Goal: Task Accomplishment & Management: Complete application form

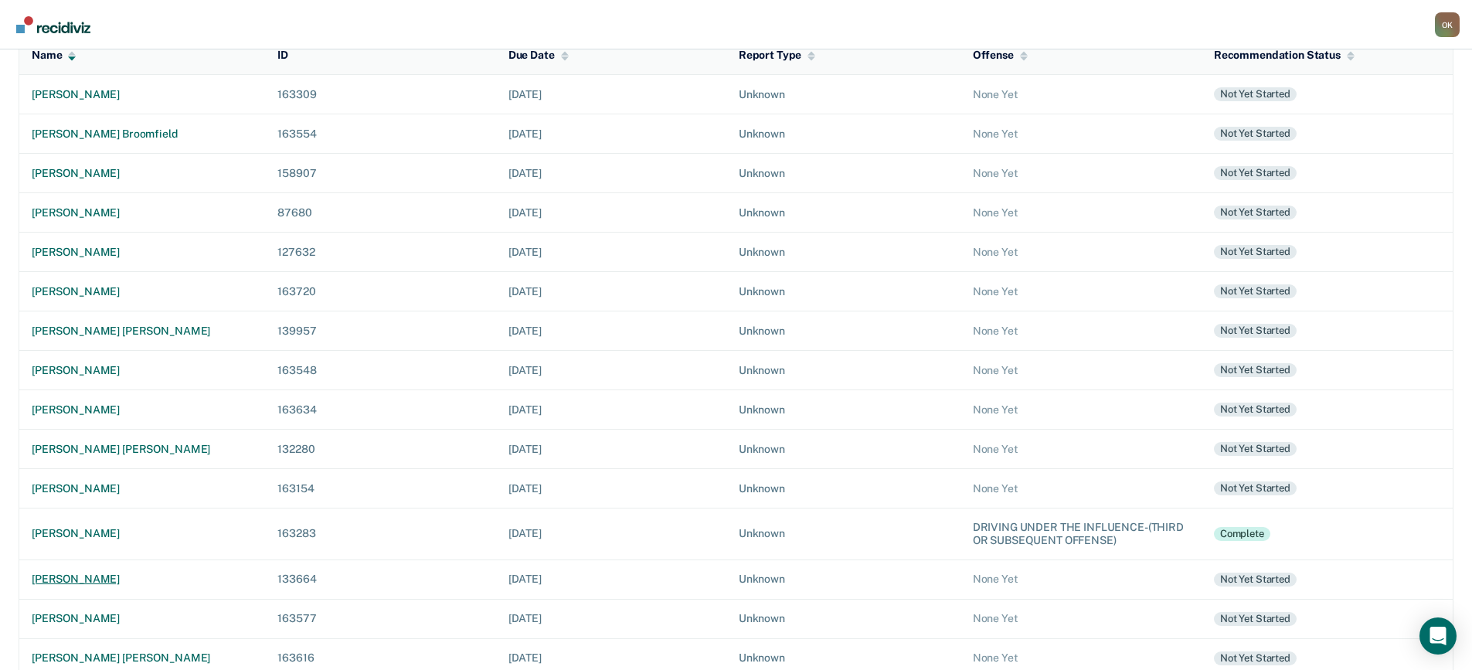
scroll to position [232, 0]
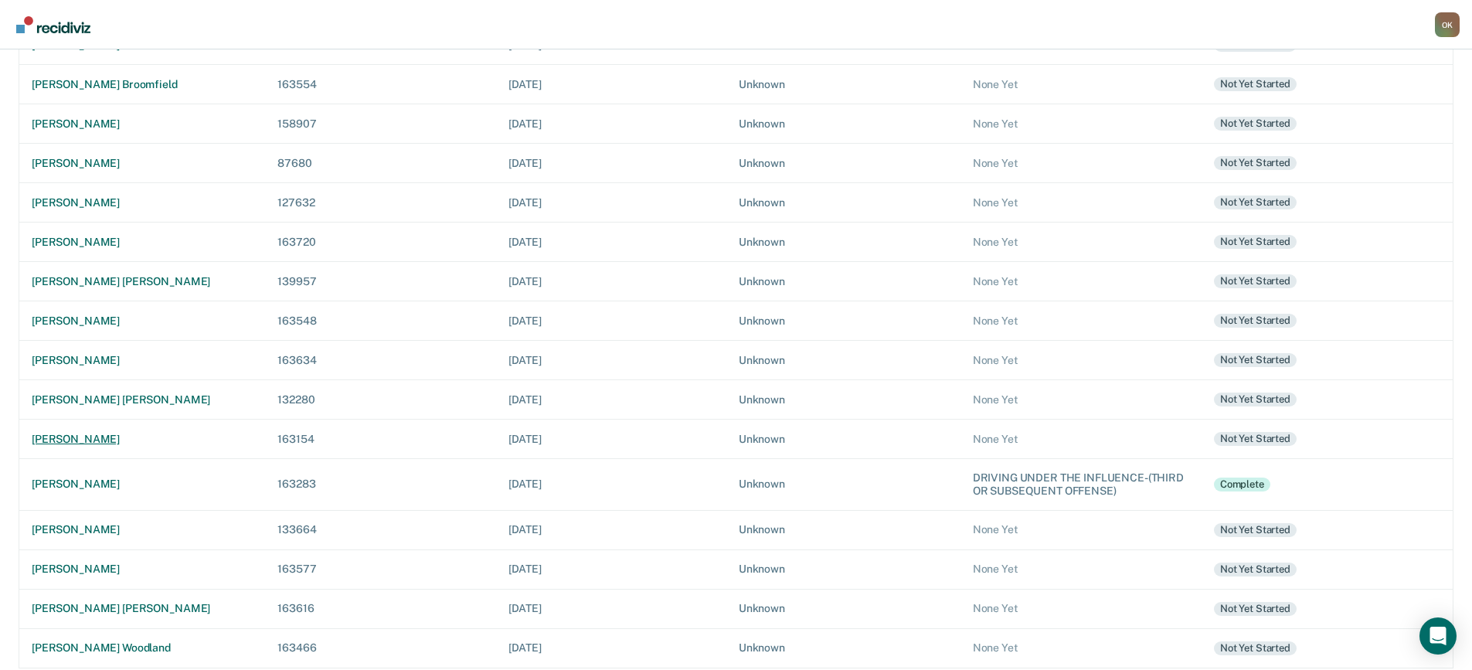
click at [91, 438] on div "[PERSON_NAME]" at bounding box center [142, 439] width 221 height 13
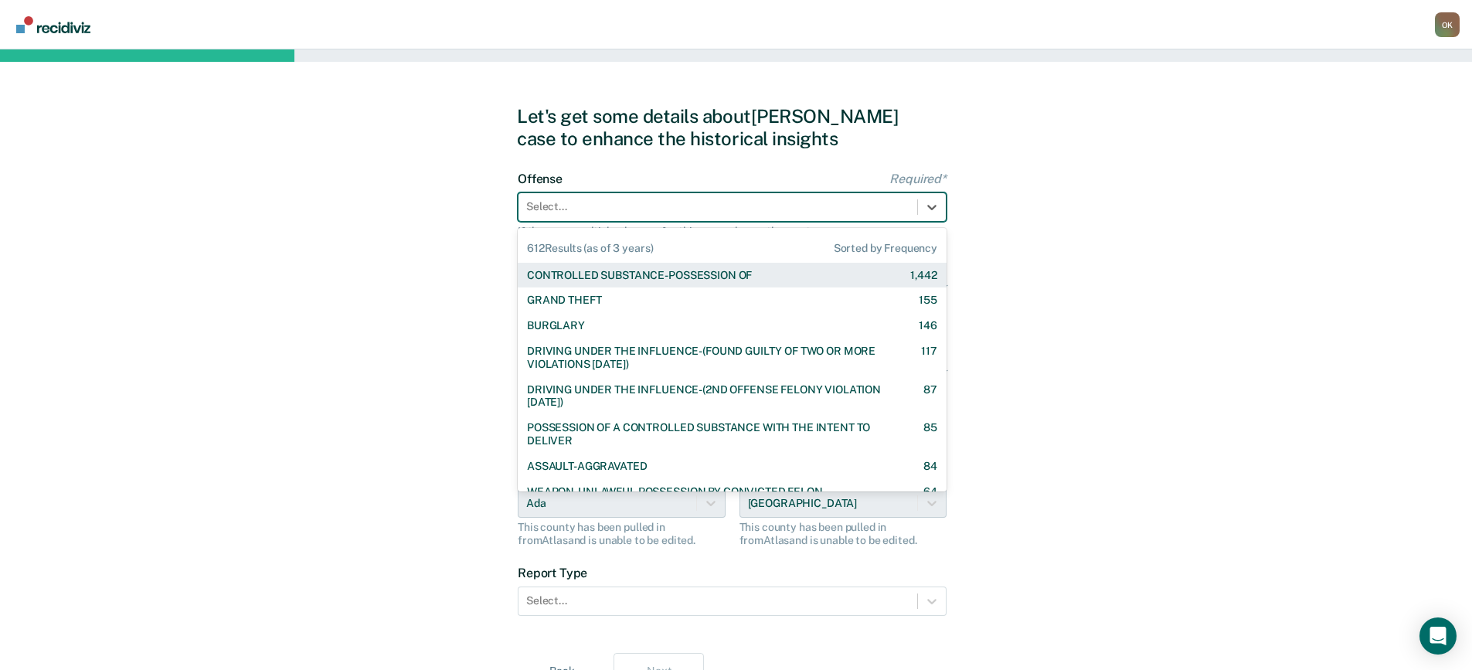
click at [851, 206] on div at bounding box center [717, 207] width 383 height 16
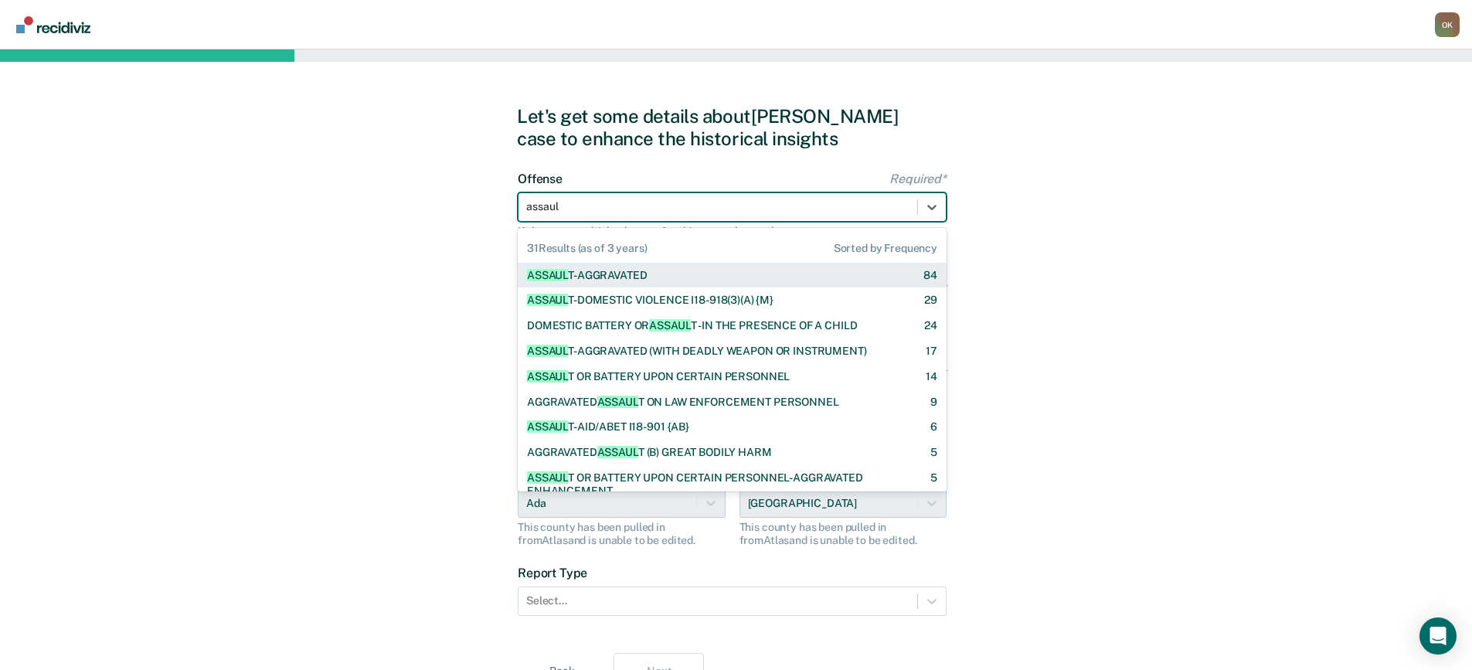
type input "assault"
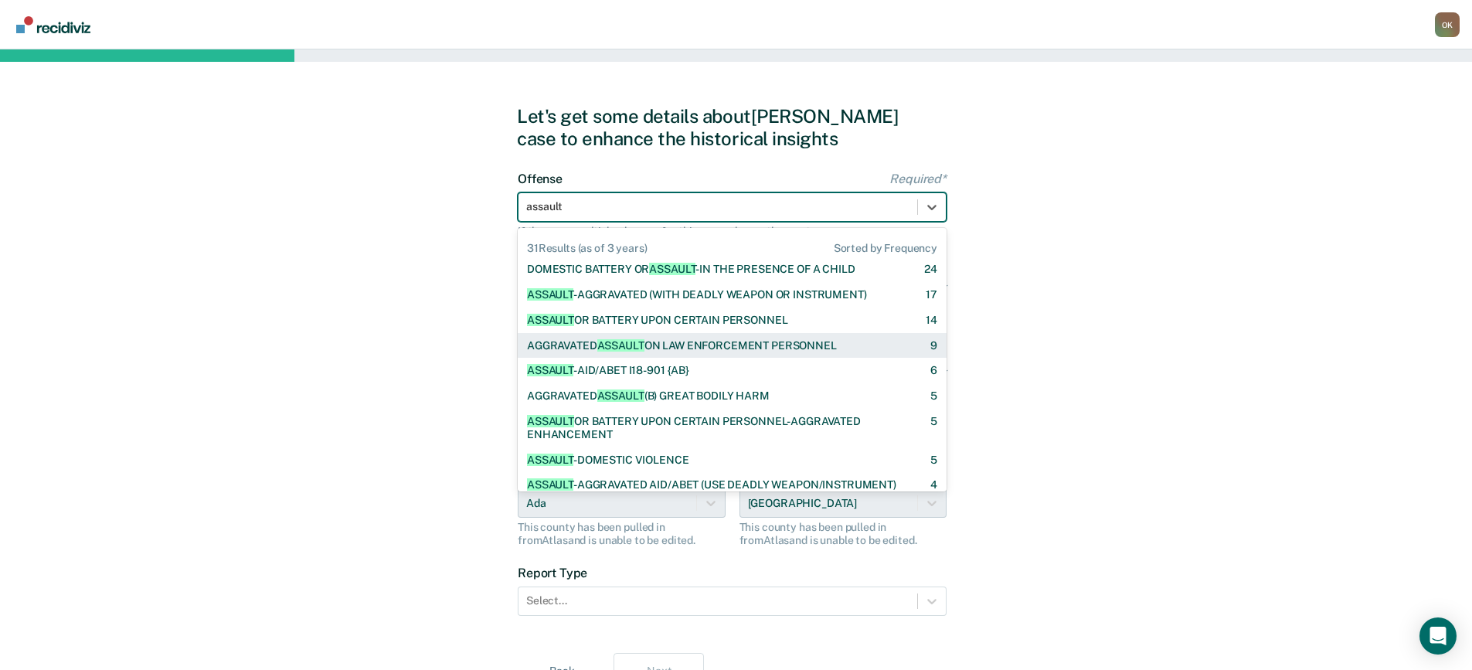
scroll to position [77, 0]
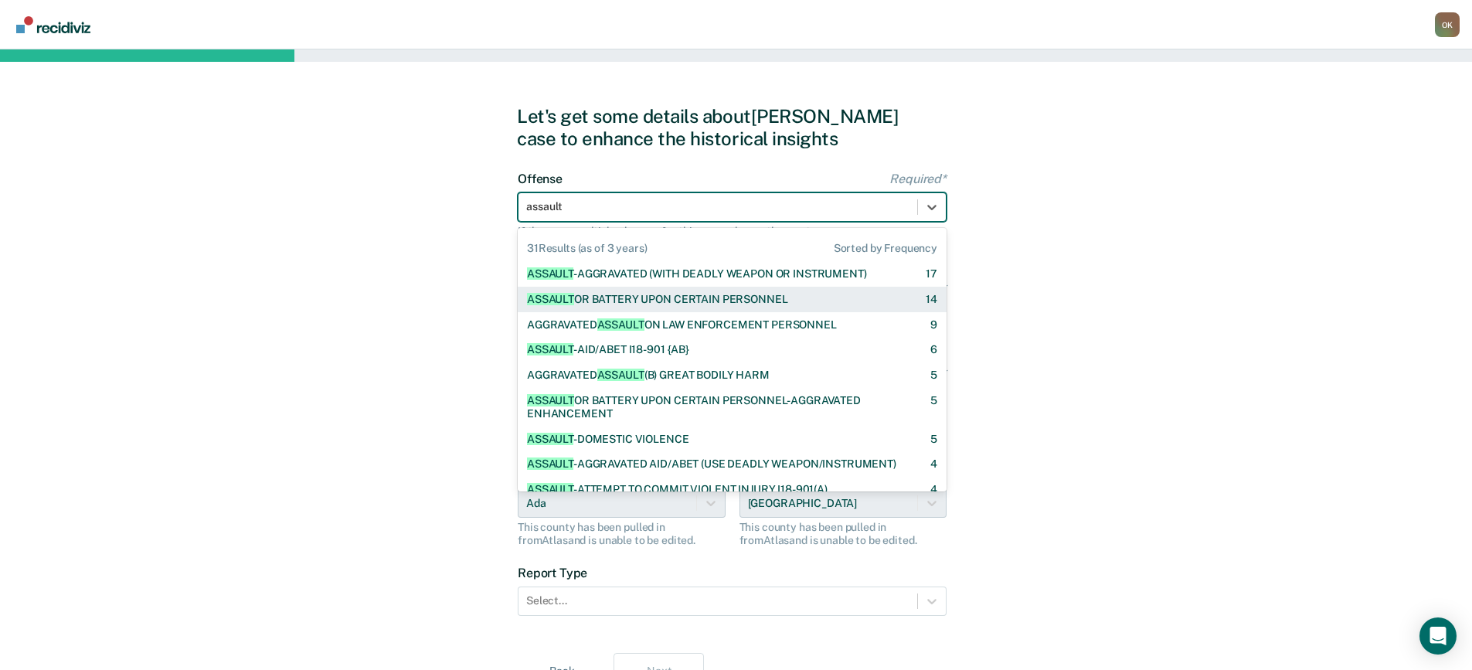
click at [735, 294] on div "ASSAULT OR BATTERY UPON CERTAIN PERSONNEL" at bounding box center [657, 299] width 260 height 13
checkbox input "true"
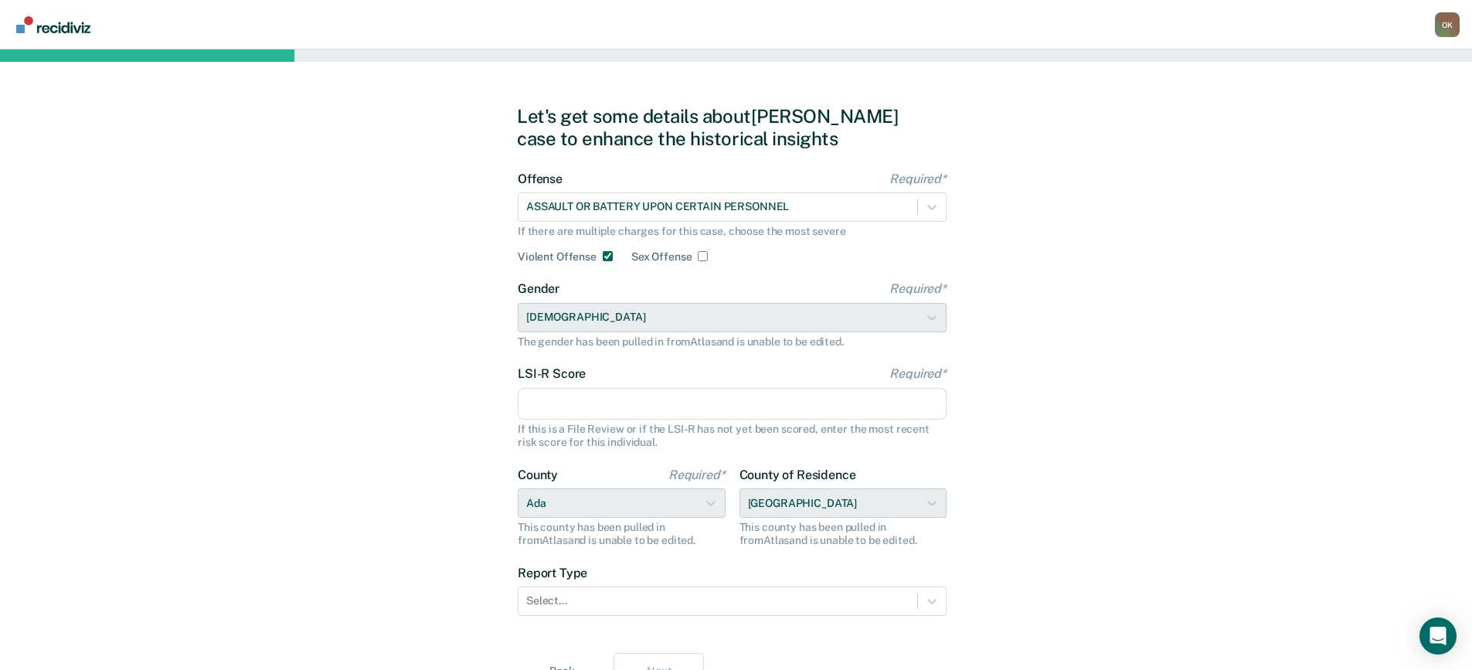
click at [711, 406] on input "LSI-R Score Required*" at bounding box center [732, 404] width 429 height 32
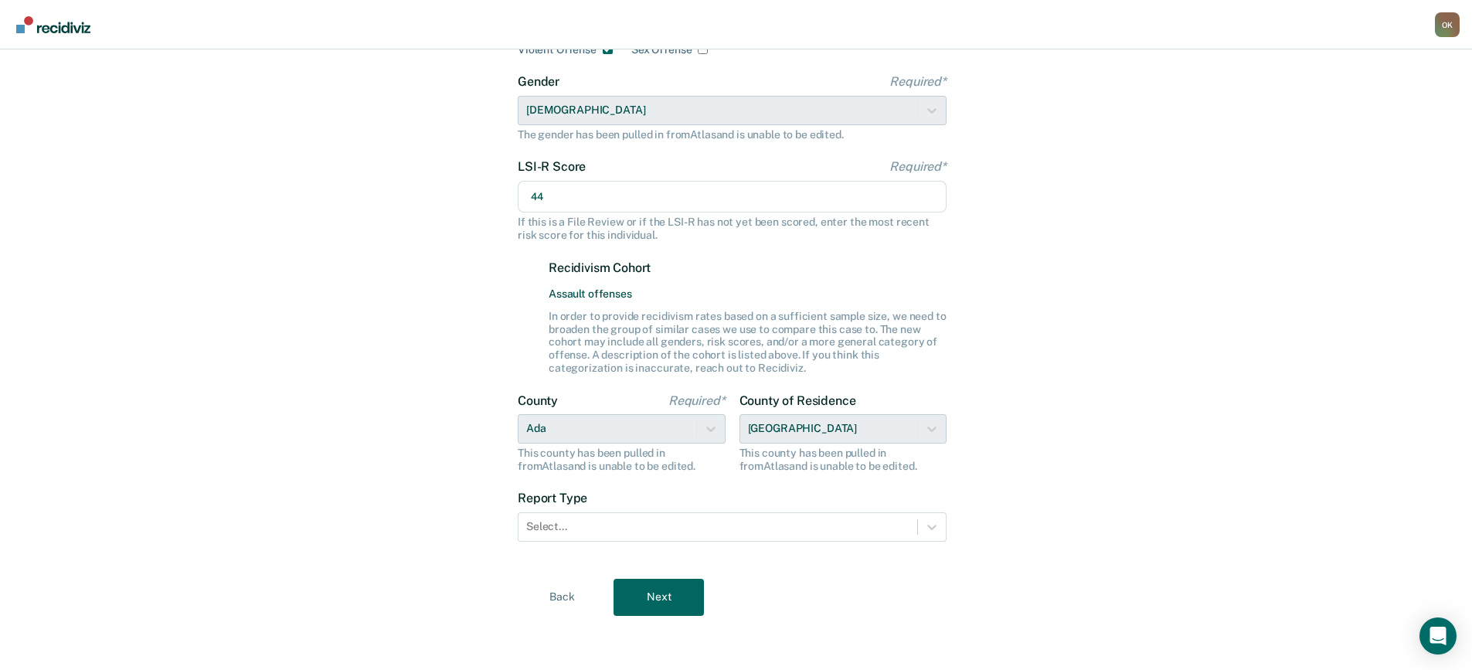
scroll to position [209, 0]
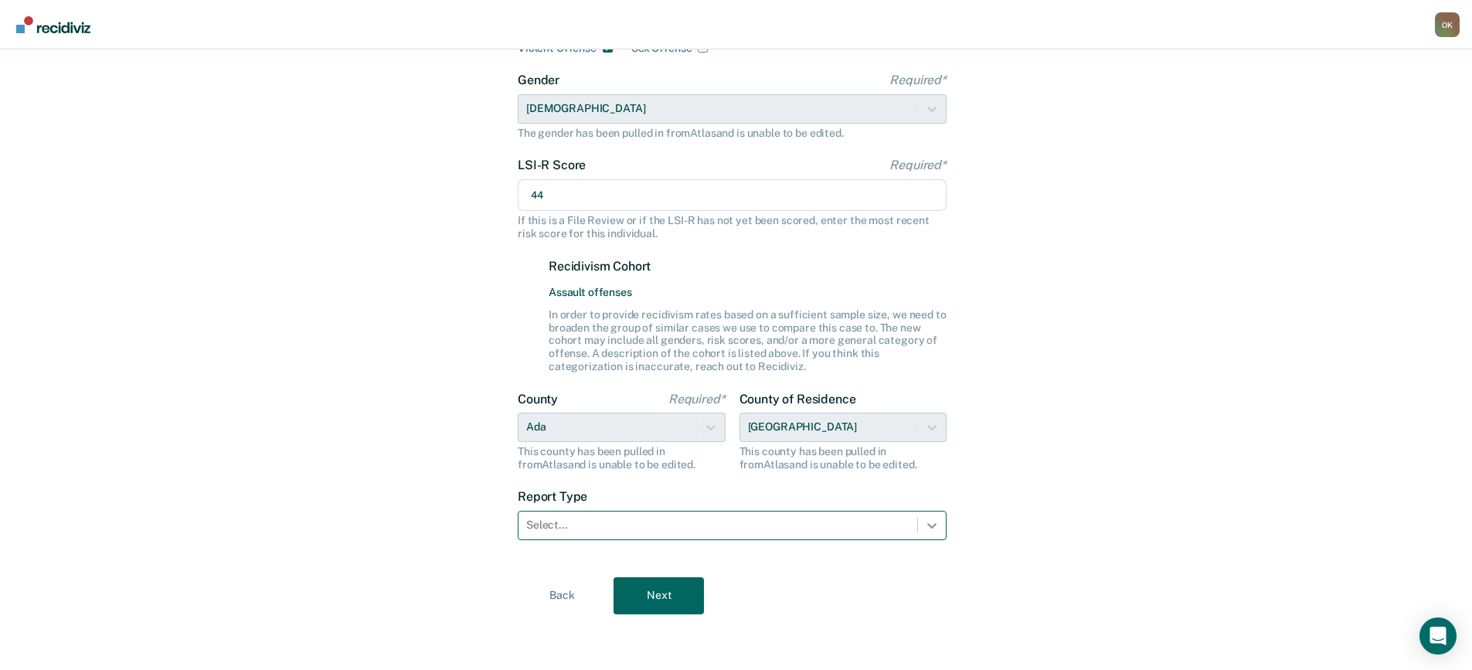
type input "44"
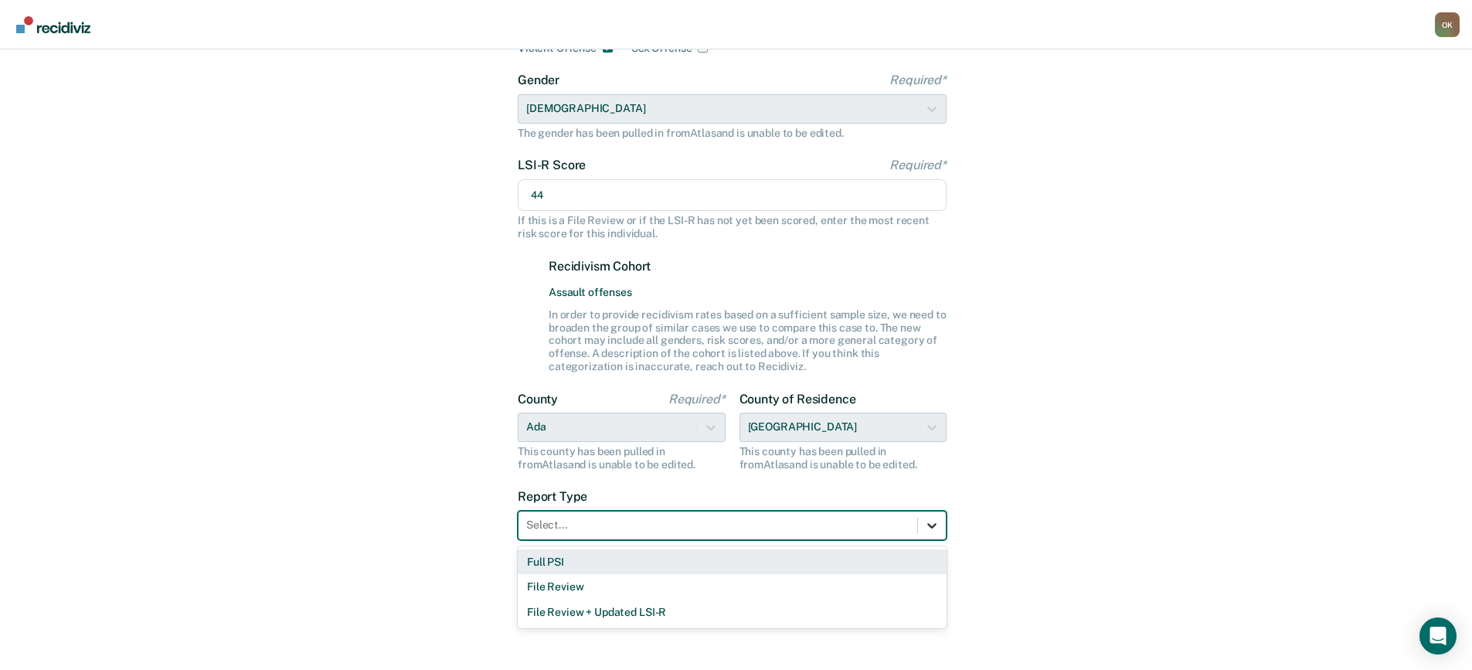
click at [929, 525] on icon at bounding box center [931, 525] width 9 height 5
click at [642, 561] on div "Full PSI" at bounding box center [732, 561] width 429 height 25
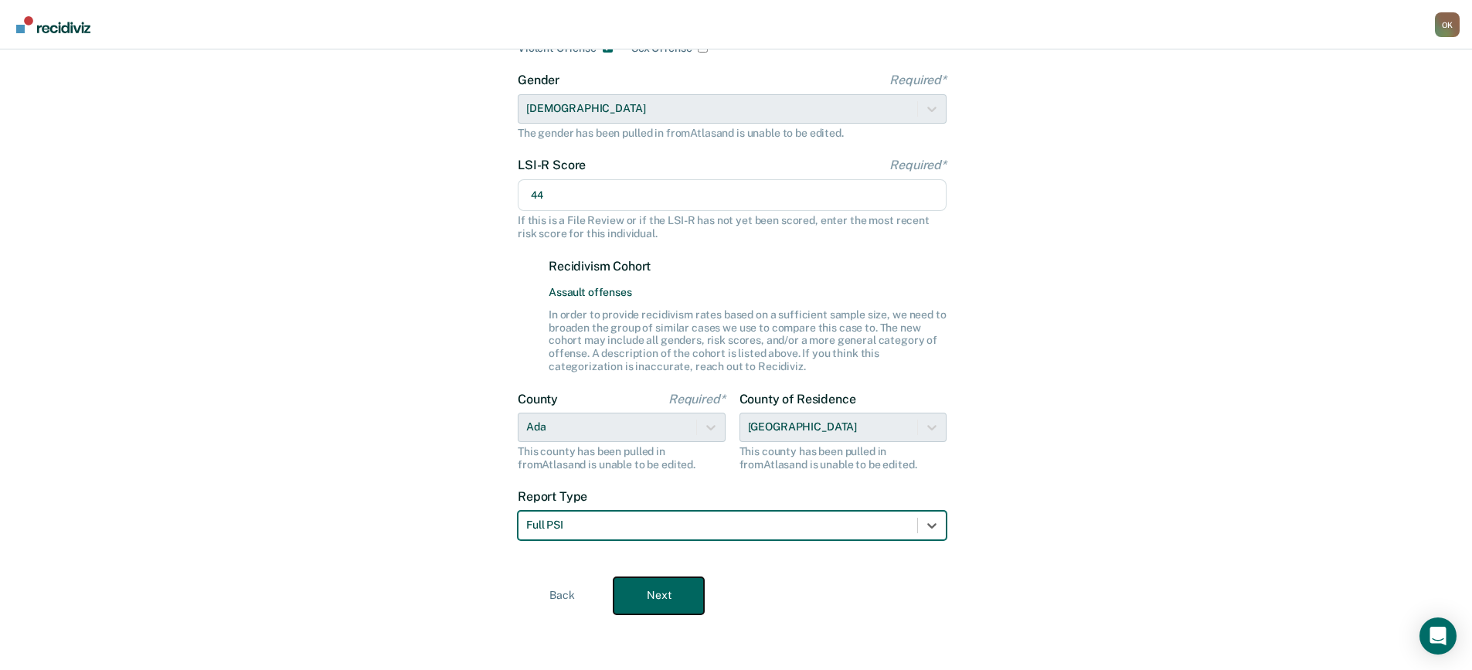
click at [664, 600] on button "Next" at bounding box center [658, 595] width 90 height 37
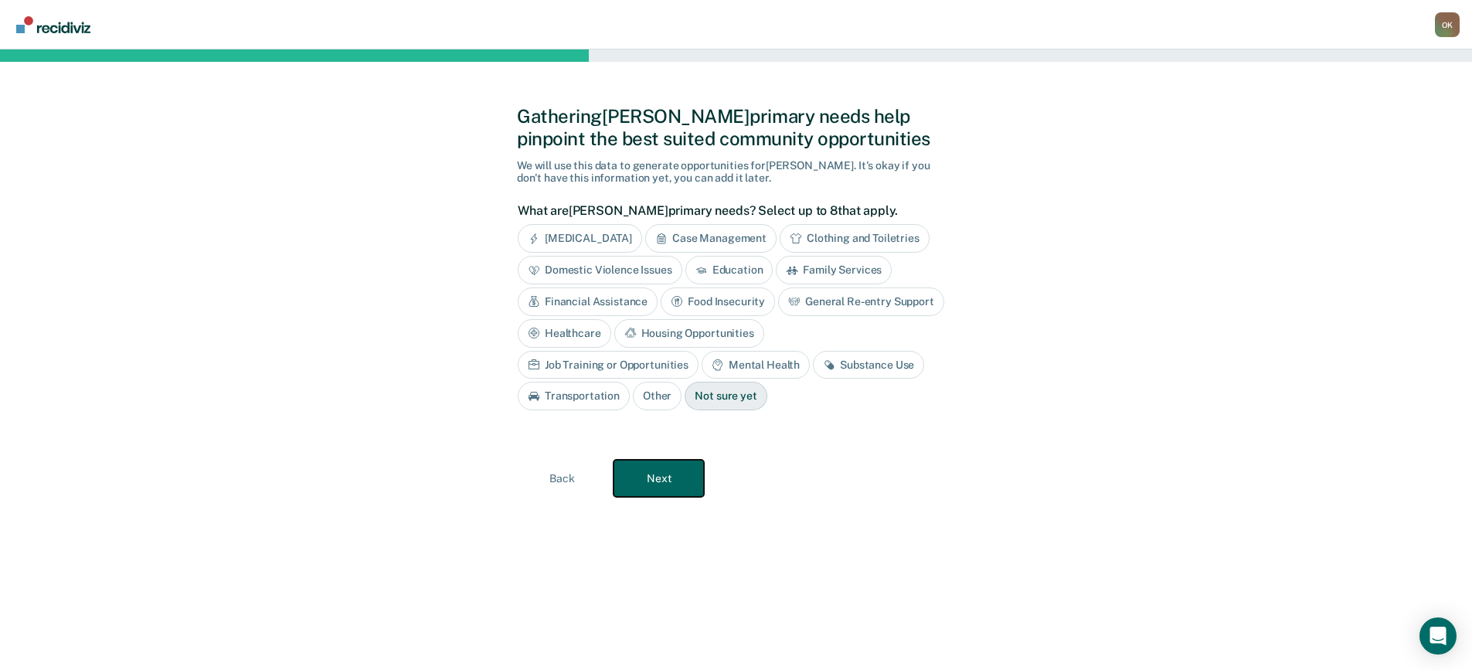
scroll to position [0, 0]
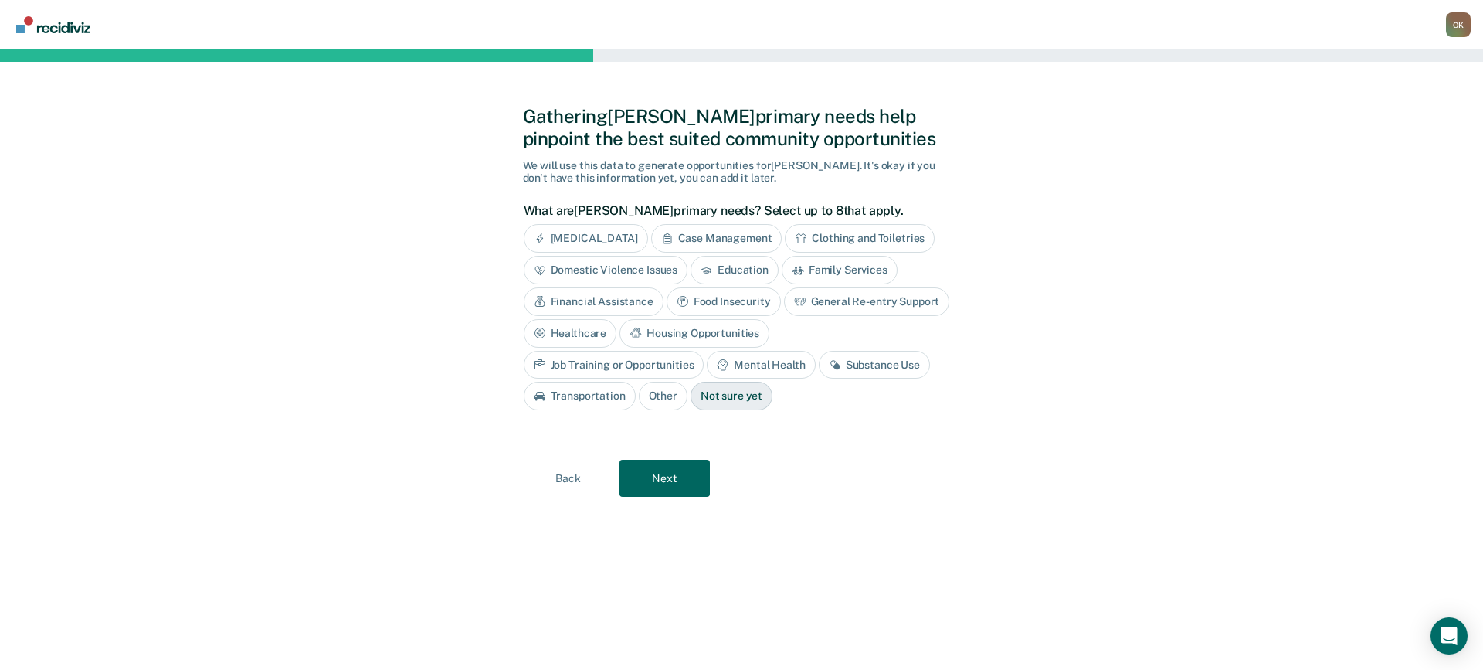
click at [618, 238] on div "[MEDICAL_DATA]" at bounding box center [586, 238] width 124 height 29
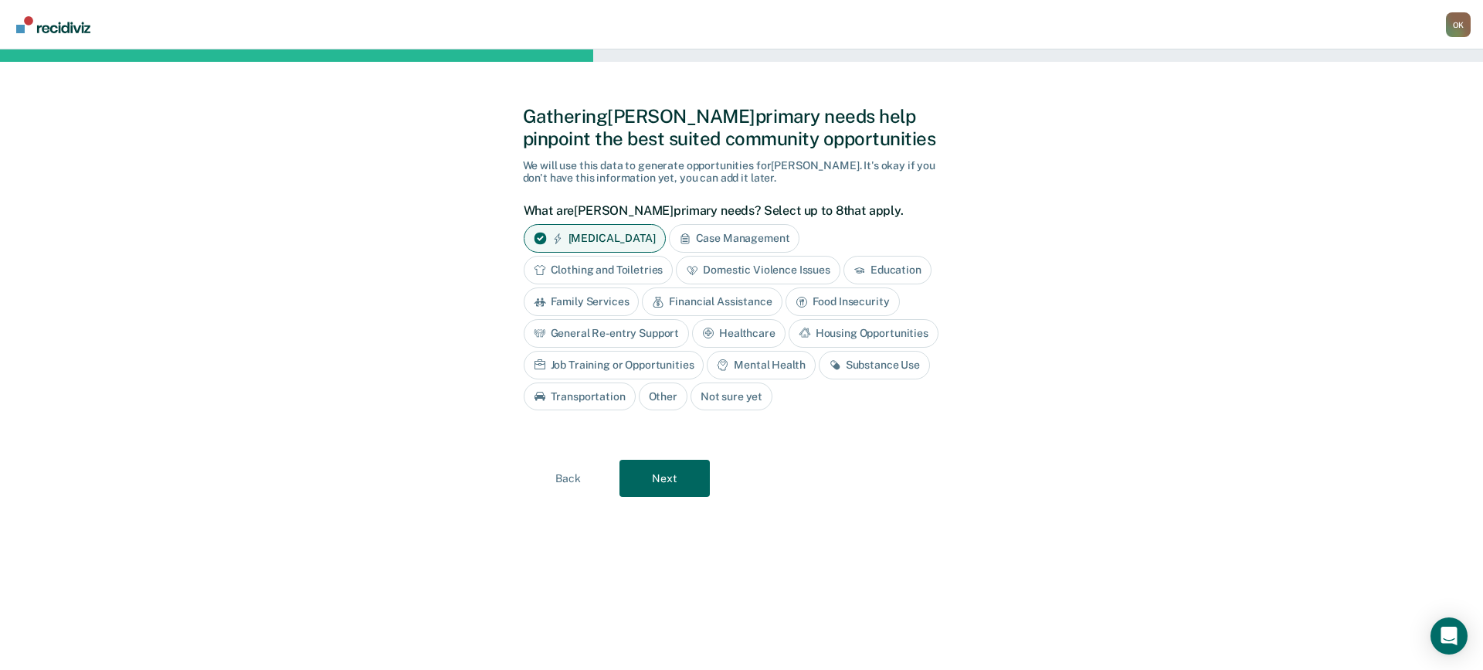
click at [742, 238] on div "Case Management" at bounding box center [734, 238] width 131 height 29
click at [902, 272] on div "Education" at bounding box center [888, 270] width 88 height 29
click at [596, 305] on div "Family Services" at bounding box center [582, 301] width 116 height 29
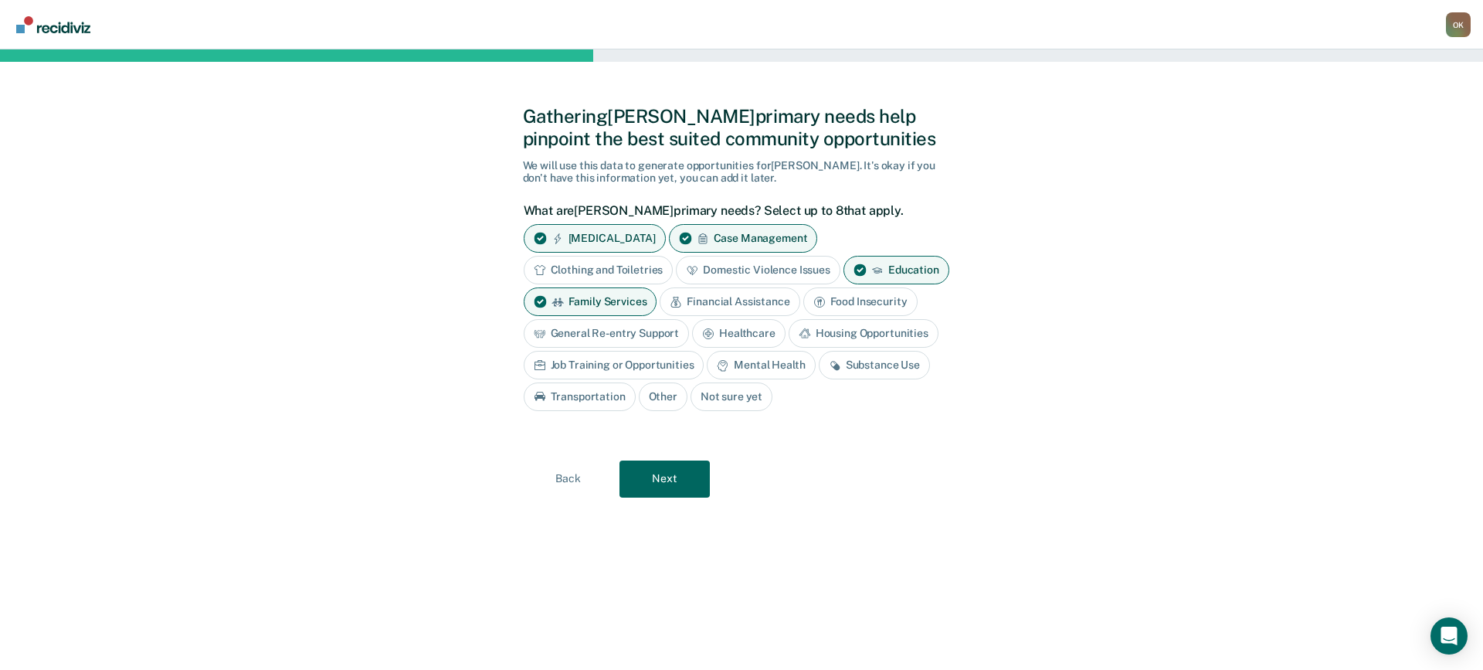
click at [724, 298] on div "Financial Assistance" at bounding box center [730, 301] width 140 height 29
click at [641, 337] on div "General Re-entry Support" at bounding box center [607, 333] width 166 height 29
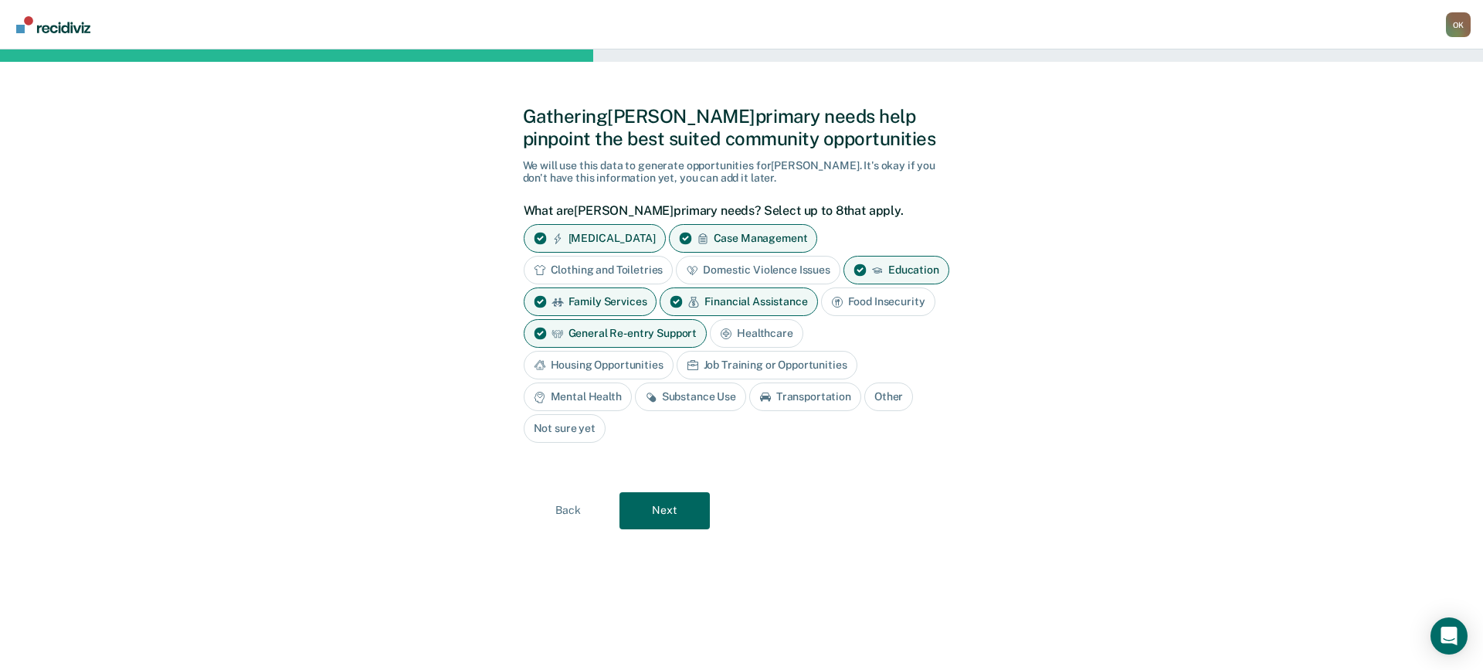
click at [600, 398] on div "Mental Health" at bounding box center [578, 396] width 108 height 29
click at [705, 401] on div "Substance Use" at bounding box center [708, 396] width 111 height 29
click at [615, 299] on div "Family Services" at bounding box center [591, 301] width 134 height 29
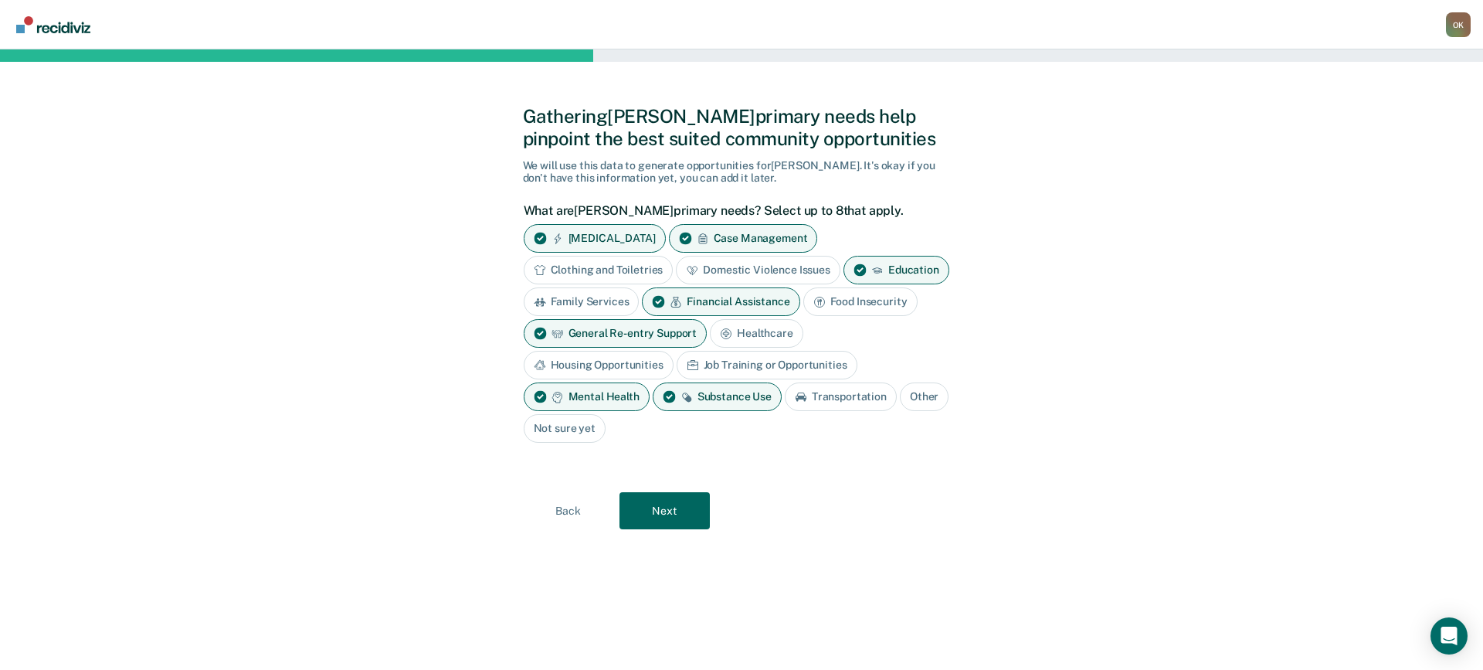
click at [741, 367] on div "Job Training or Opportunities" at bounding box center [767, 365] width 181 height 29
click at [894, 268] on div "Education" at bounding box center [897, 270] width 106 height 29
click at [579, 369] on div "Housing Opportunities" at bounding box center [599, 365] width 150 height 29
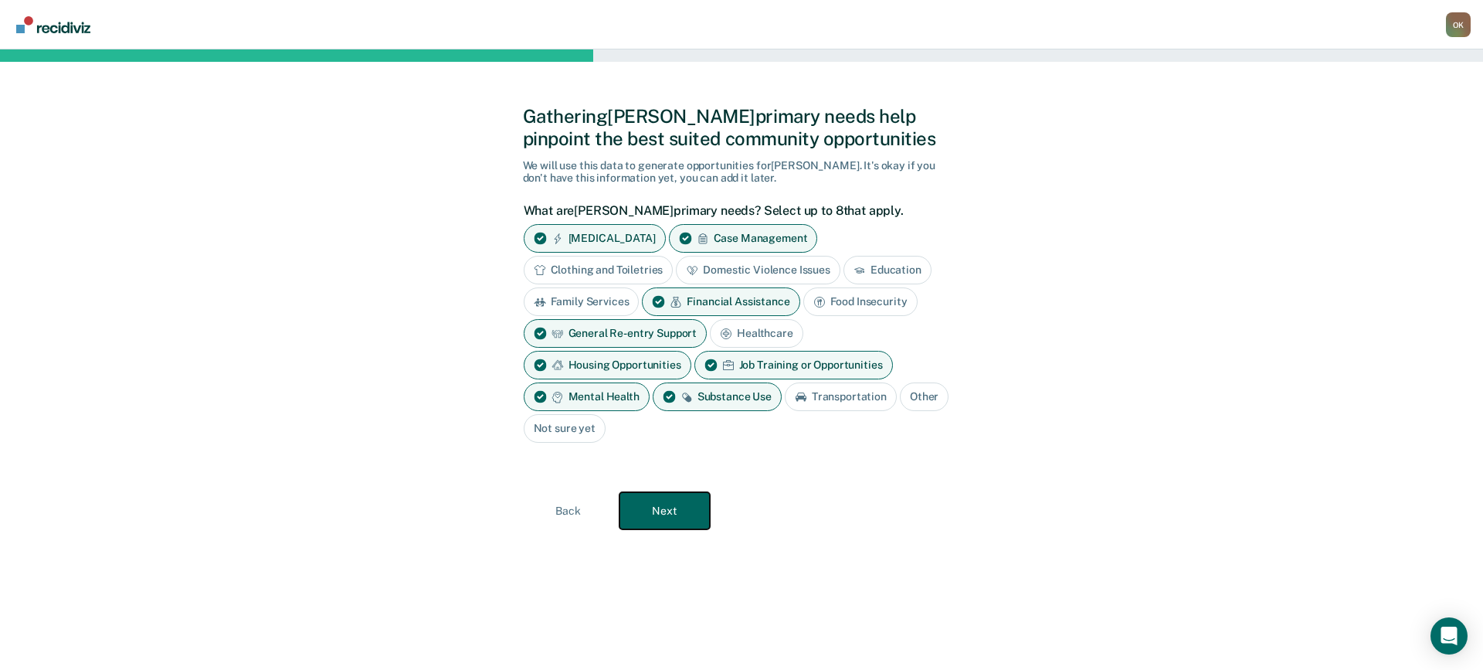
click at [678, 515] on button "Next" at bounding box center [665, 510] width 90 height 37
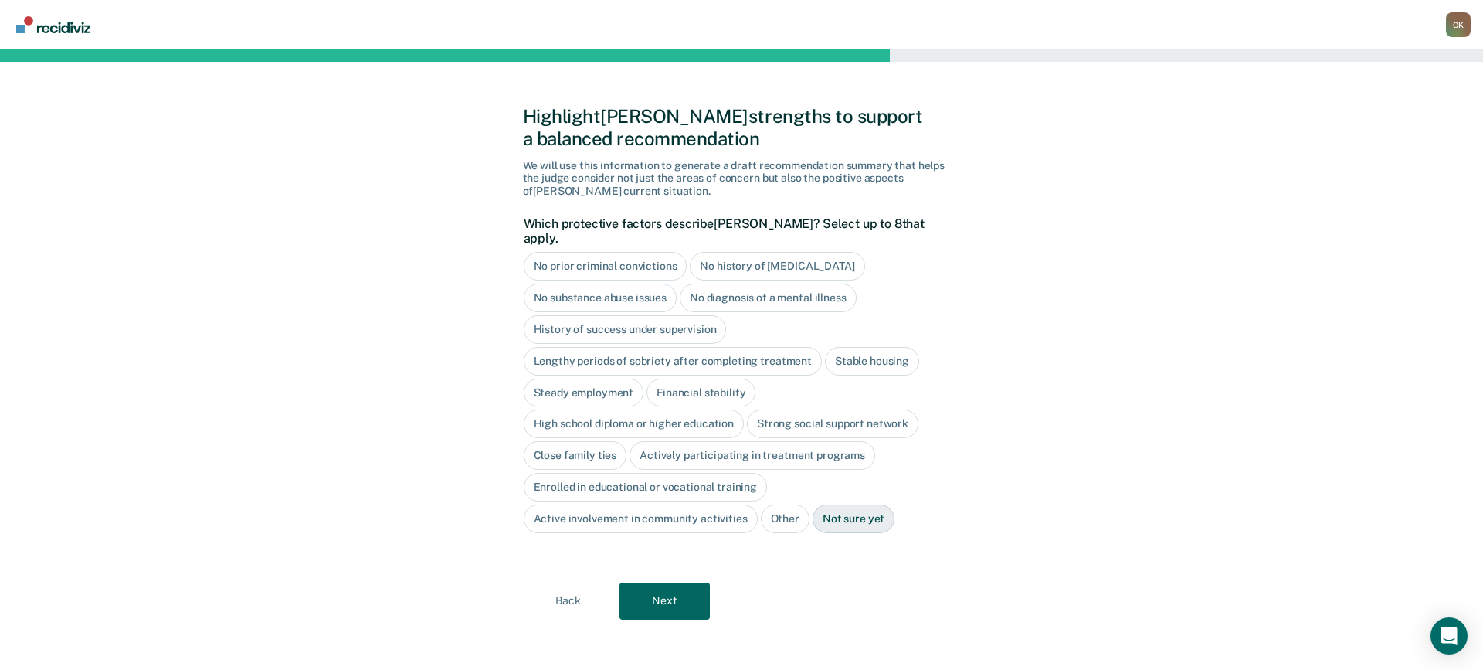
click at [589, 443] on div "Close family ties" at bounding box center [576, 455] width 104 height 29
click at [655, 583] on button "Next" at bounding box center [665, 601] width 90 height 37
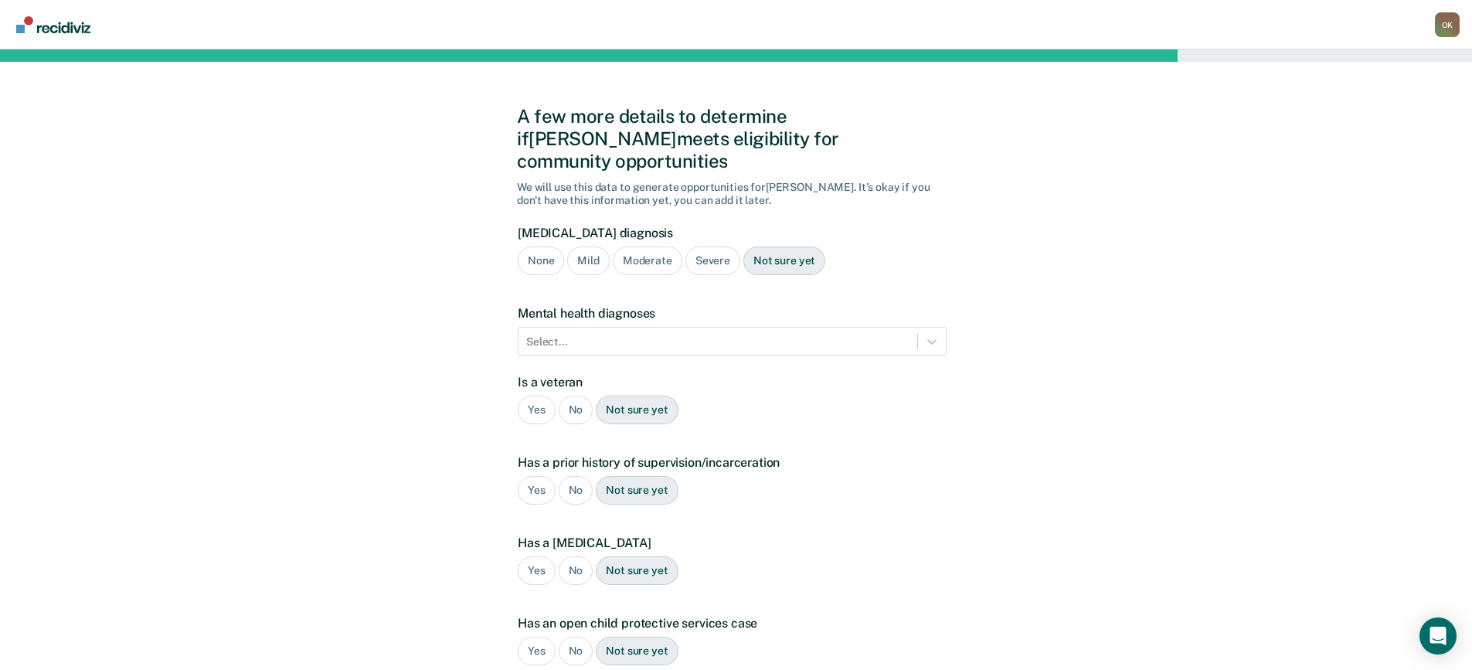
click at [713, 246] on div "Severe" at bounding box center [712, 260] width 55 height 29
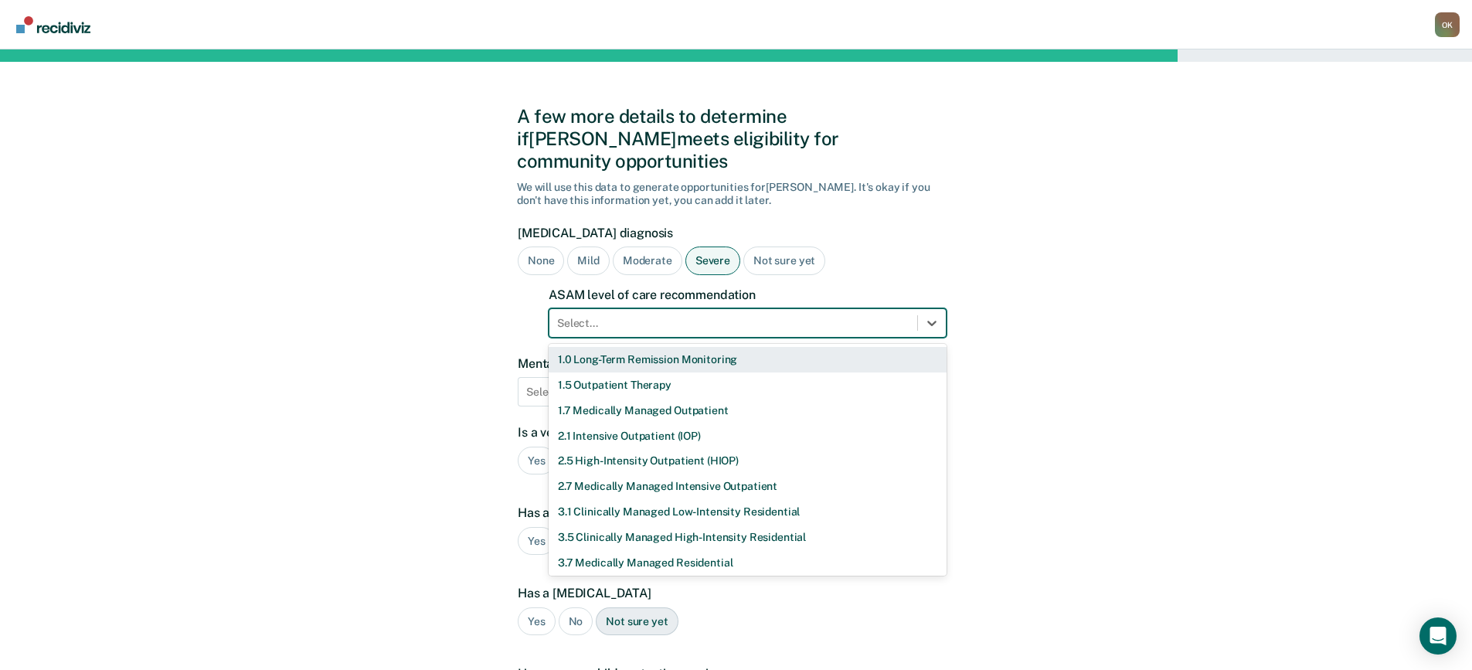
click at [709, 315] on div at bounding box center [733, 323] width 352 height 16
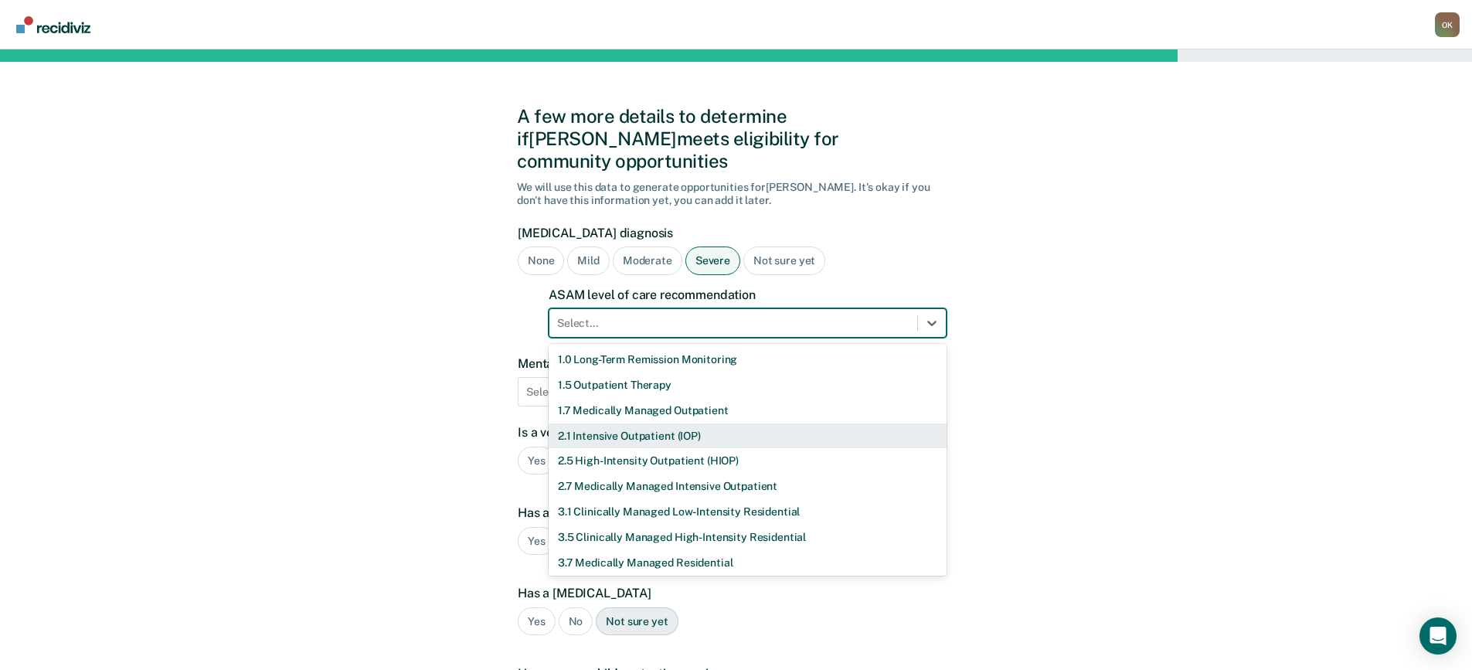
click at [607, 423] on div "2.1 Intensive Outpatient (IOP)" at bounding box center [748, 435] width 398 height 25
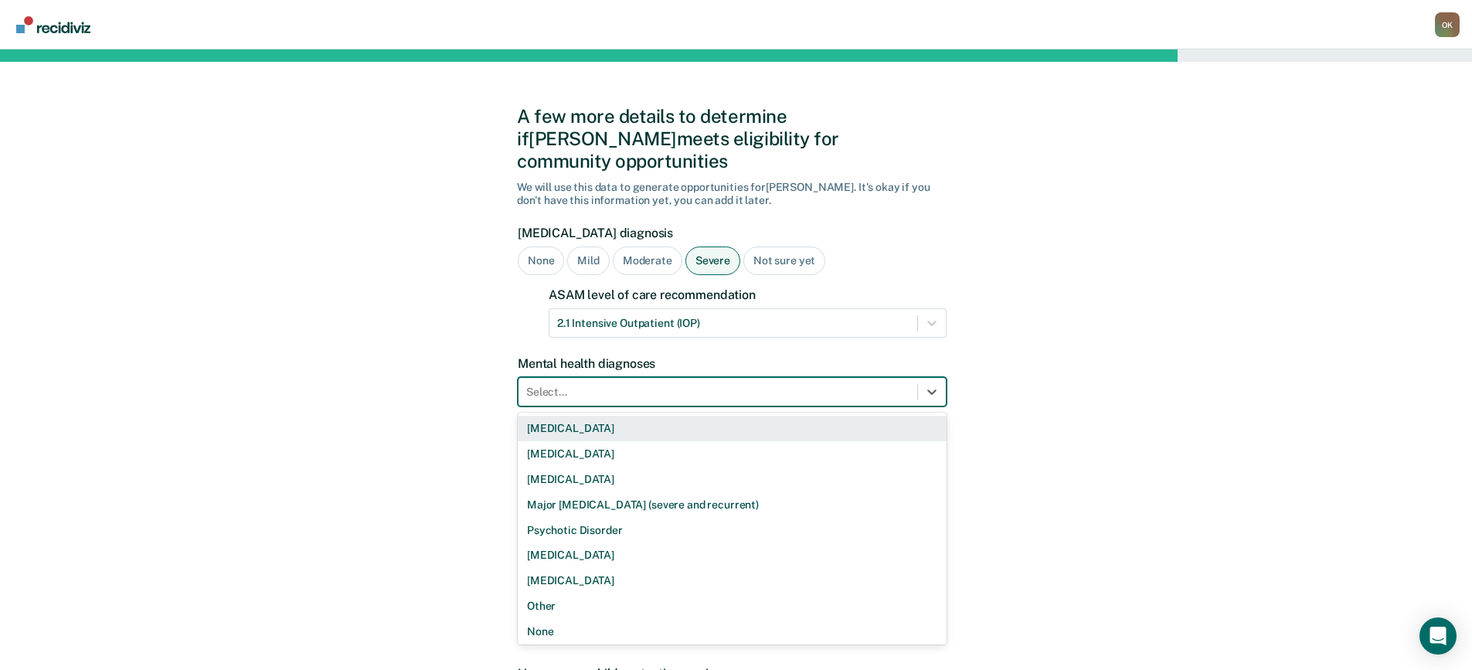
click at [709, 384] on div at bounding box center [717, 392] width 383 height 16
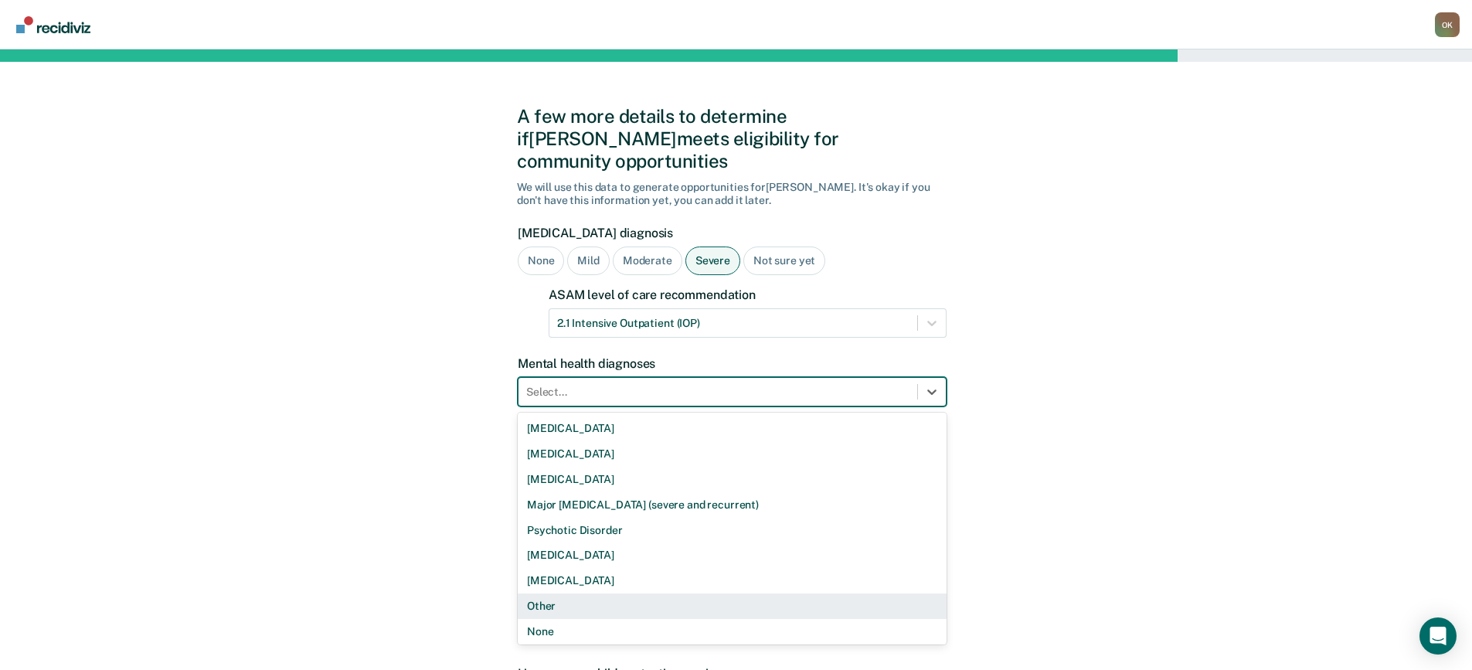
click at [620, 593] on div "Other" at bounding box center [732, 605] width 429 height 25
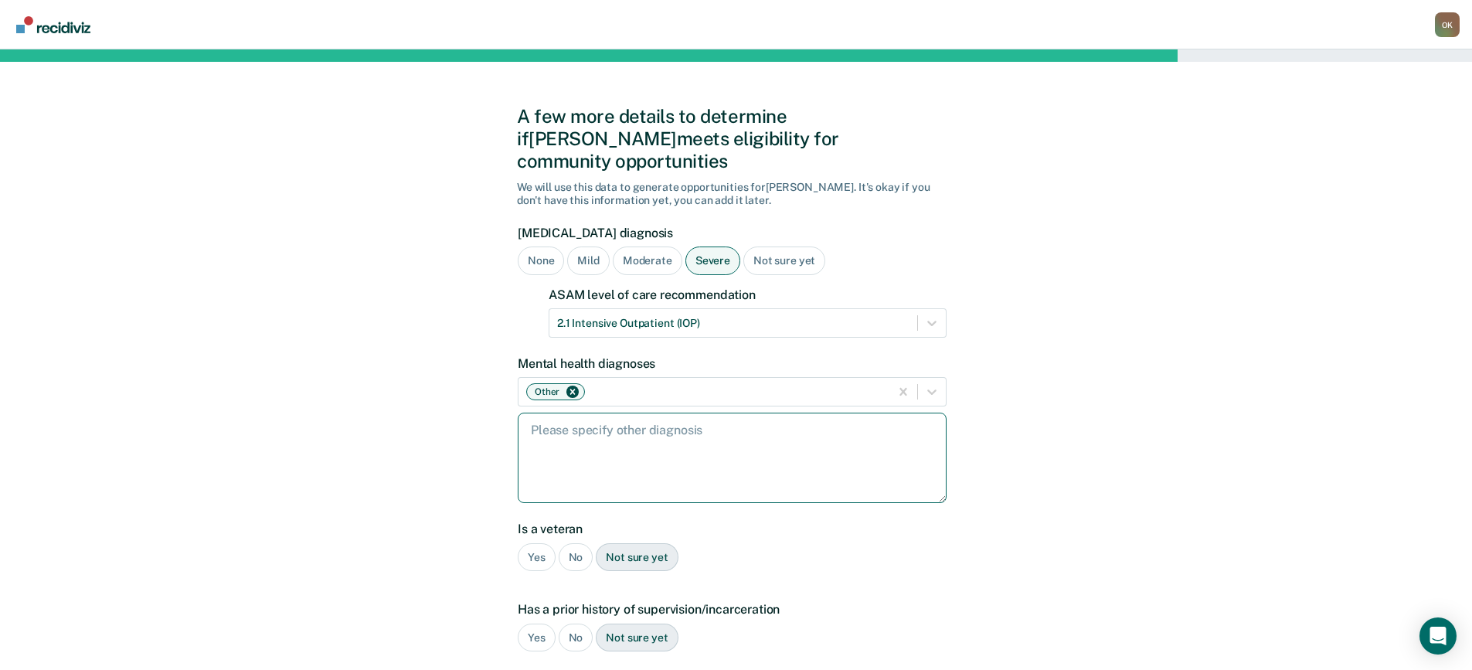
click at [661, 413] on textarea at bounding box center [732, 458] width 429 height 90
type textarea "[MEDICAL_DATA]; [MEDICAL_DATA]; ODD; RAD; disruptive [MEDICAL_DATA]; [MEDICAL_D…"
click at [582, 543] on div "No" at bounding box center [576, 557] width 35 height 29
click at [533, 624] on div "Yes" at bounding box center [537, 638] width 38 height 29
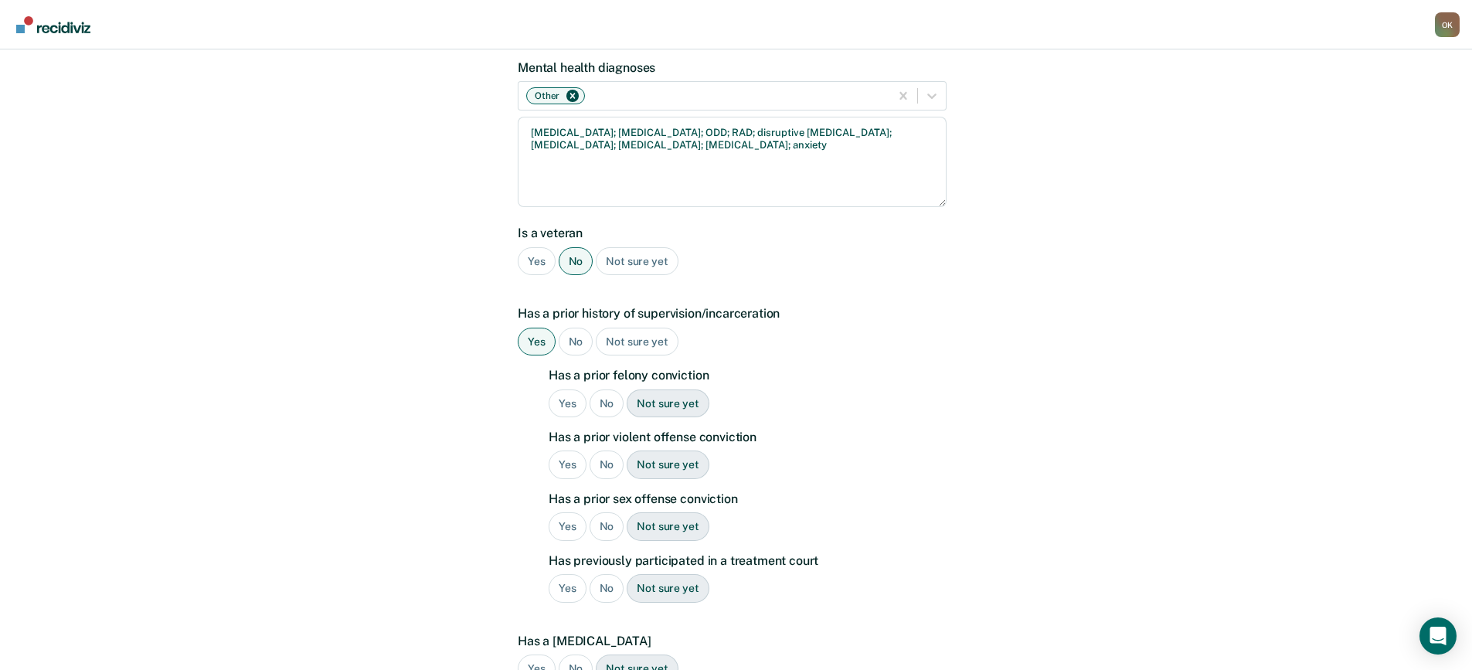
scroll to position [309, 0]
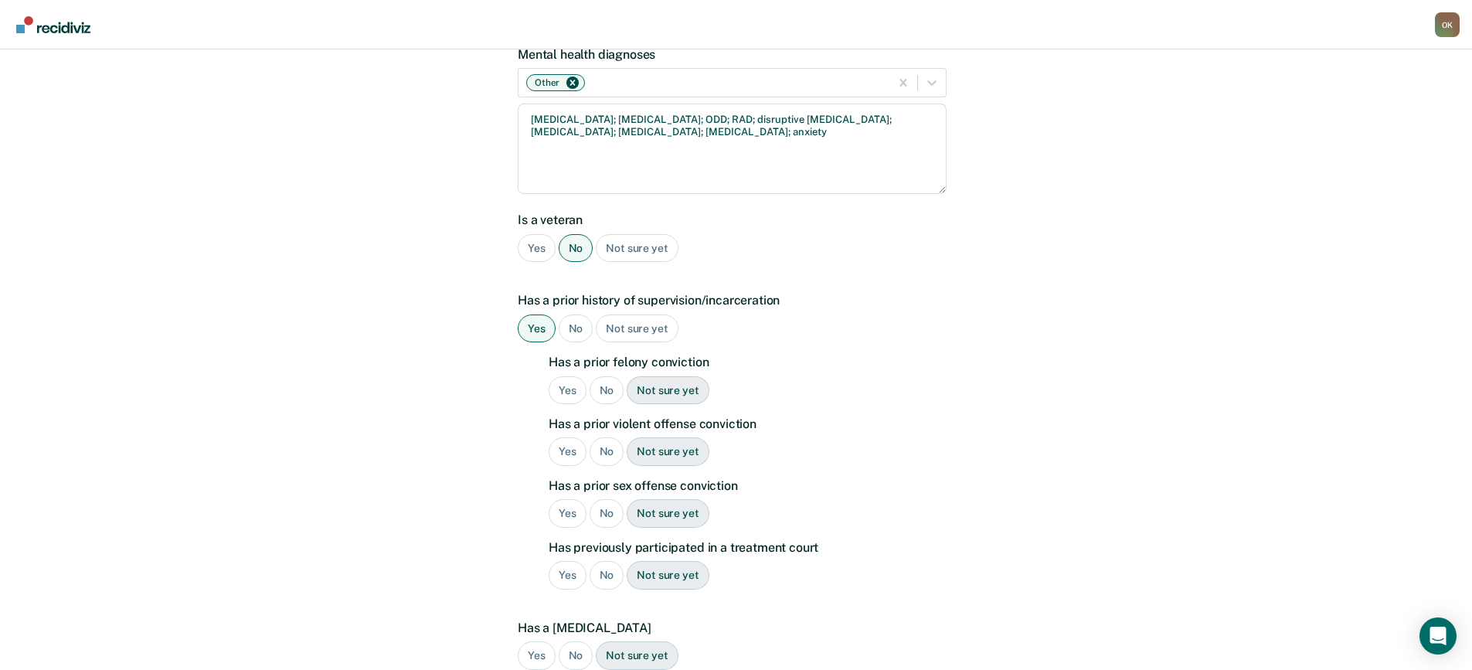
click at [564, 376] on div "Yes" at bounding box center [568, 390] width 38 height 29
click at [566, 437] on div "Yes" at bounding box center [568, 451] width 38 height 29
click at [569, 499] on div "Yes" at bounding box center [568, 513] width 38 height 29
click at [607, 561] on div "No" at bounding box center [607, 575] width 35 height 29
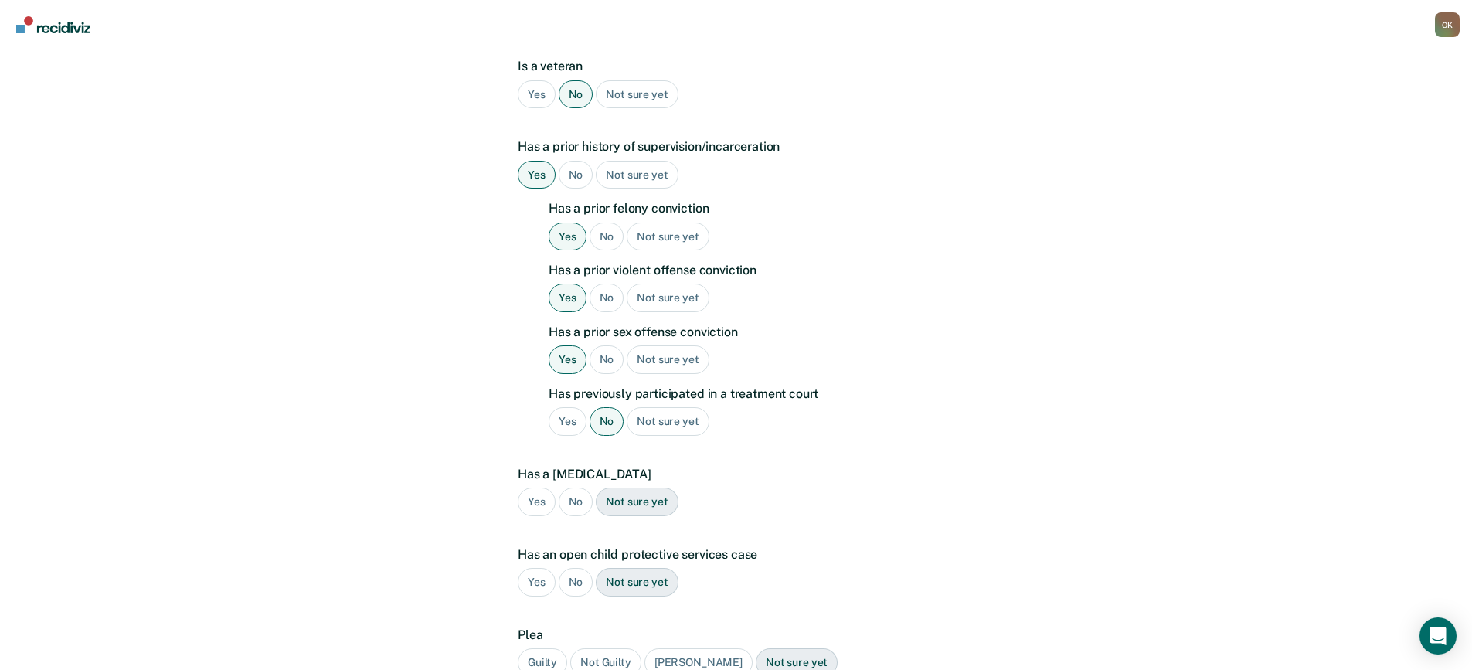
scroll to position [464, 0]
click at [574, 487] on div "No" at bounding box center [576, 501] width 35 height 29
click at [578, 567] on div "No" at bounding box center [576, 581] width 35 height 29
click at [541, 647] on div "Guilty" at bounding box center [542, 661] width 49 height 29
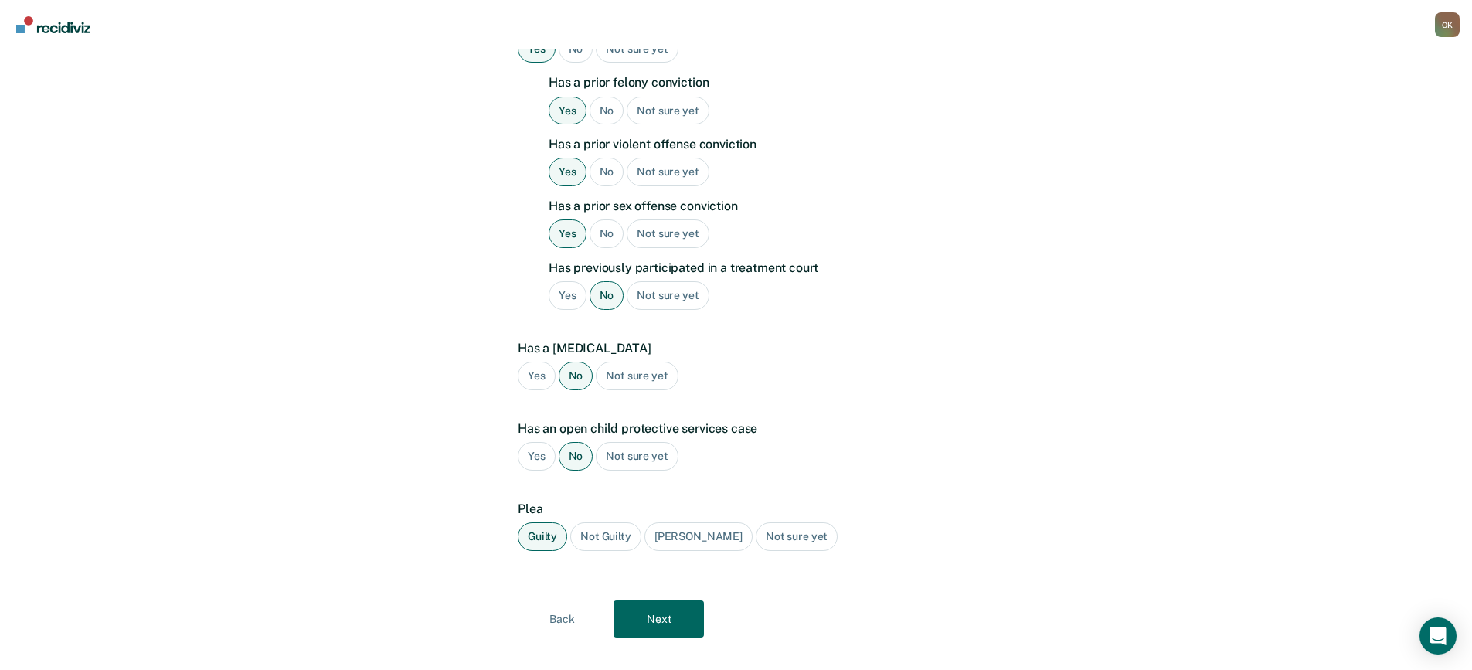
scroll to position [590, 0]
click at [651, 600] on button "Next" at bounding box center [658, 618] width 90 height 37
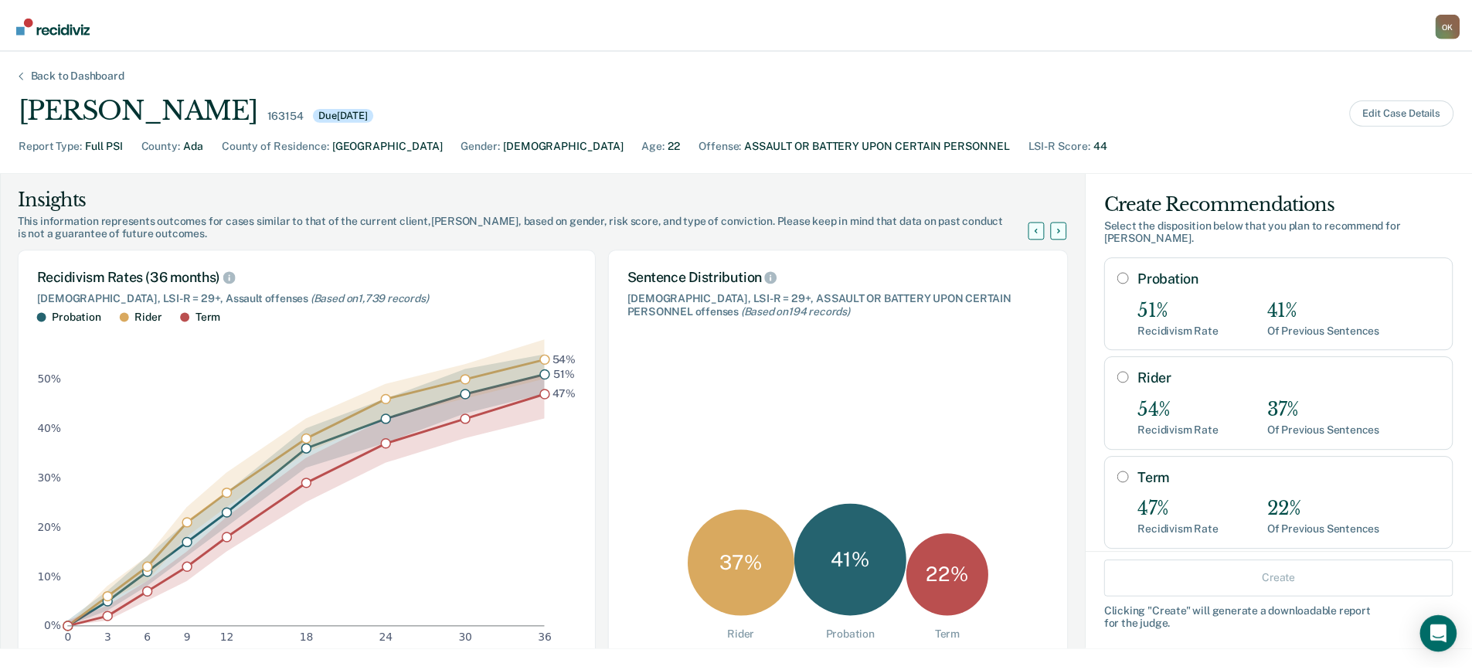
scroll to position [77, 0]
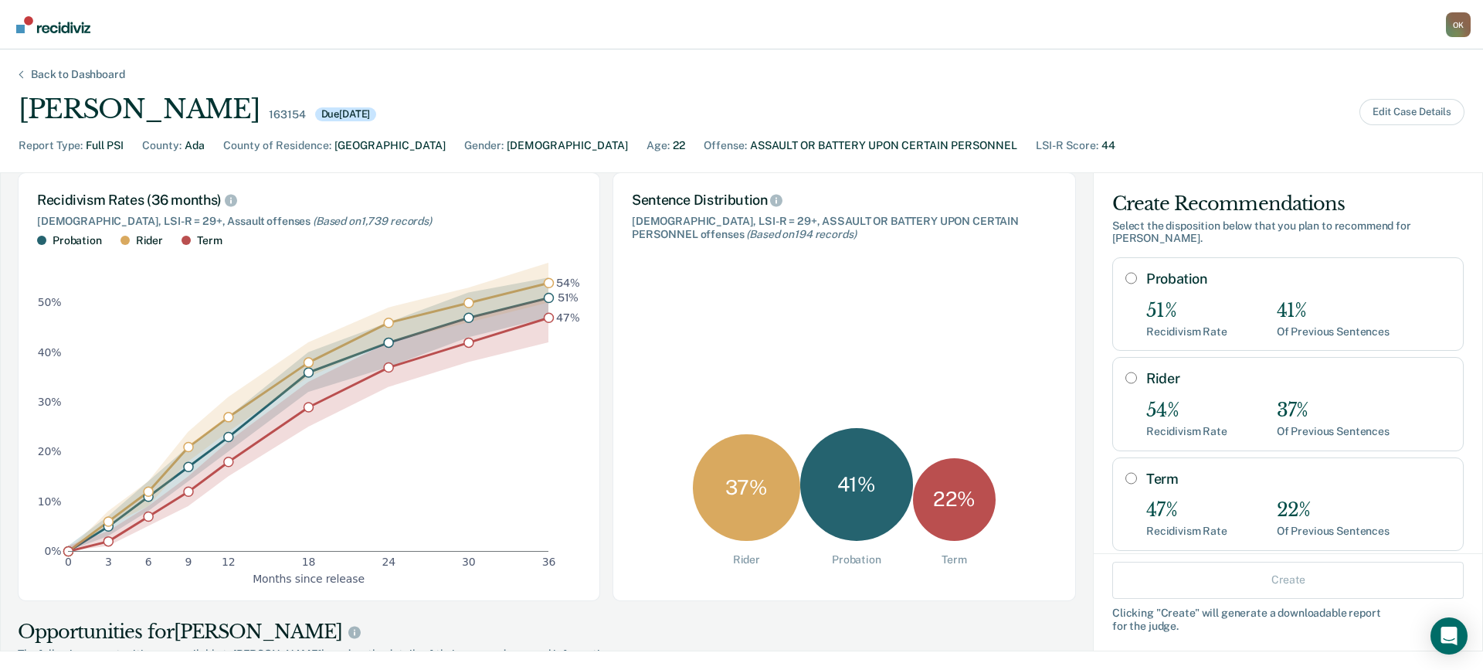
click at [1126, 472] on input "Term" at bounding box center [1132, 478] width 12 height 12
radio input "true"
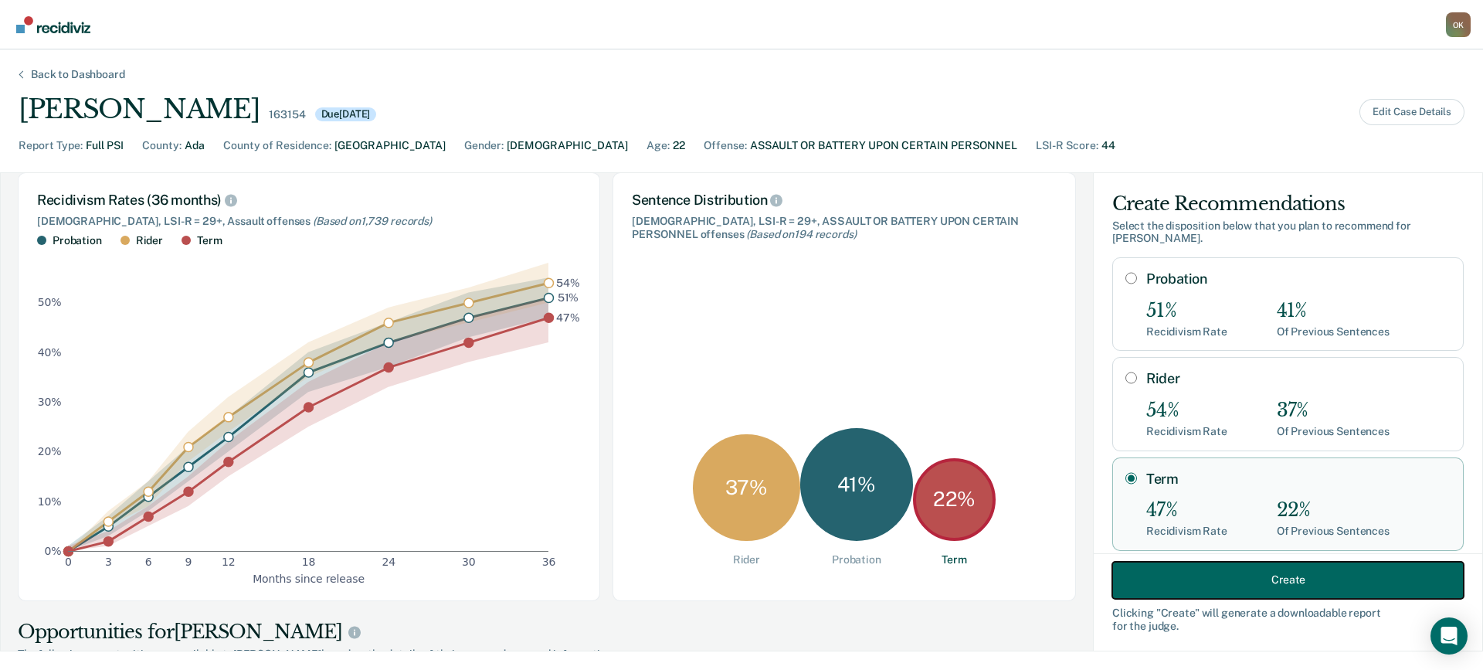
click at [1258, 575] on button "Create" at bounding box center [1289, 579] width 352 height 37
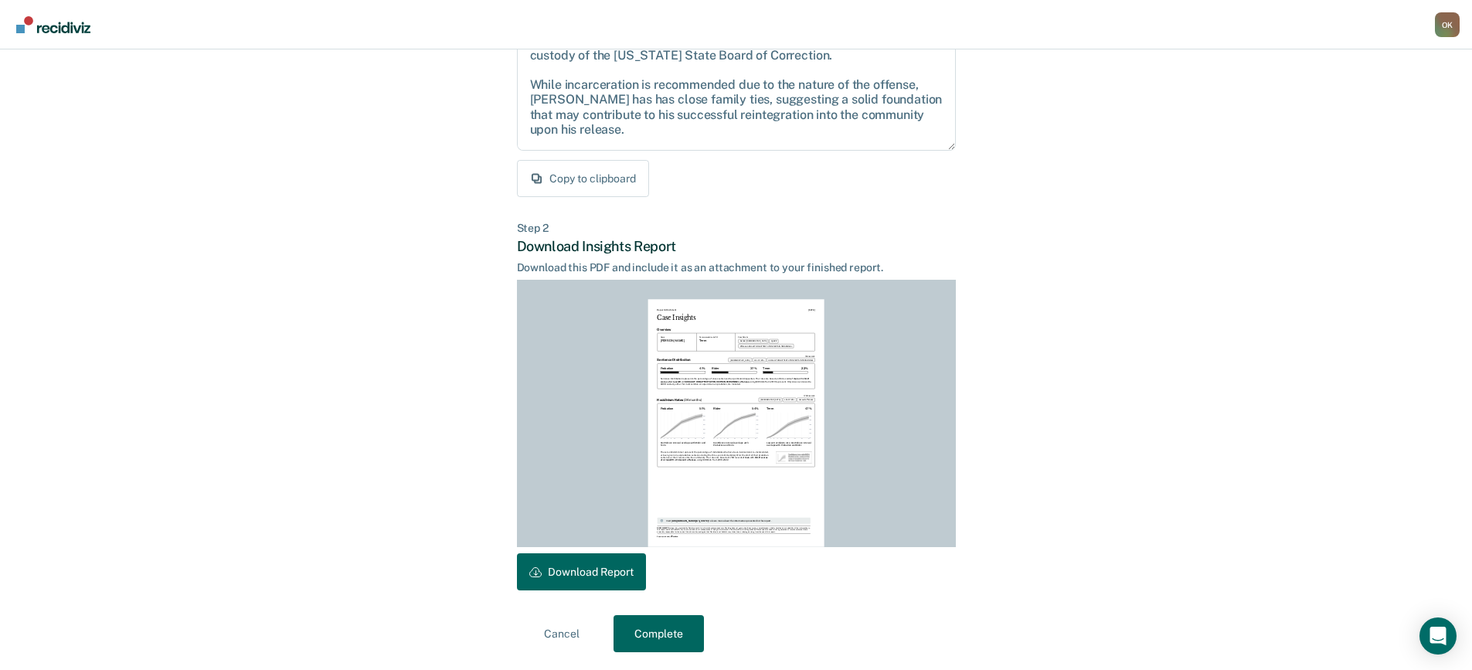
scroll to position [211, 0]
click at [579, 565] on button "Download Report" at bounding box center [581, 570] width 129 height 37
click at [655, 633] on button "Complete" at bounding box center [658, 632] width 90 height 37
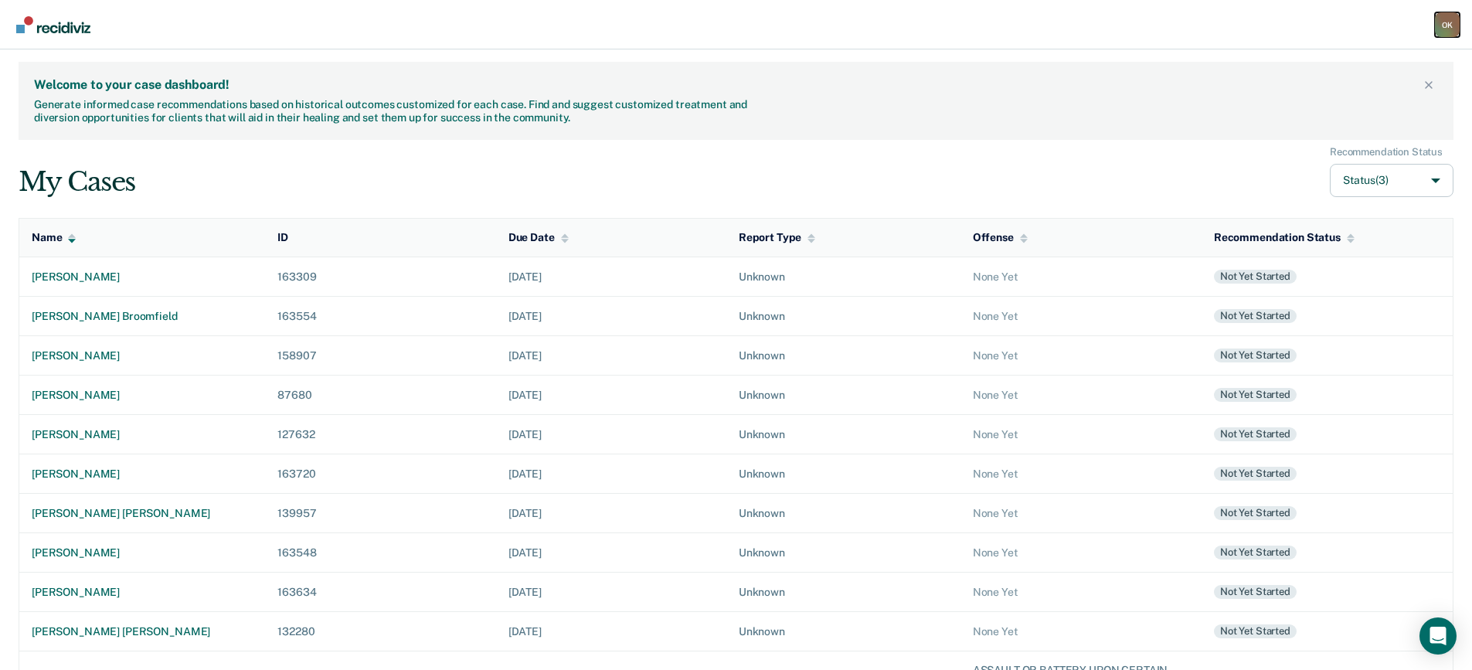
click at [1448, 23] on div "O K" at bounding box center [1447, 24] width 25 height 25
click at [1347, 102] on link "Log Out" at bounding box center [1382, 99] width 129 height 13
